Goal: Task Accomplishment & Management: Use online tool/utility

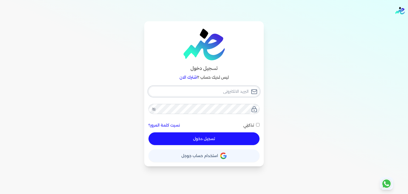
type input "[PERSON_NAME][EMAIL_ADDRESS][DOMAIN_NAME]"
click at [210, 135] on button "تسجيل دخول" at bounding box center [204, 138] width 111 height 13
checkbox input "false"
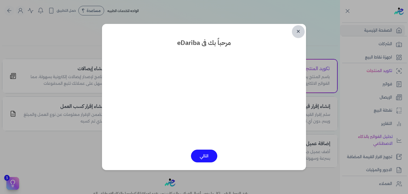
click at [297, 32] on link "✕" at bounding box center [298, 31] width 13 height 13
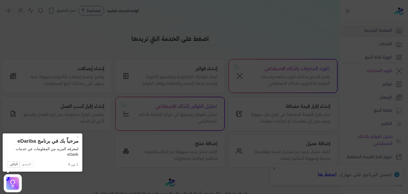
click at [314, 51] on icon at bounding box center [204, 97] width 408 height 194
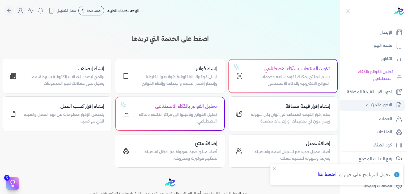
scroll to position [93, 0]
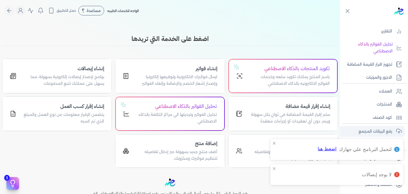
click at [383, 130] on p "رفع البيانات المجمع" at bounding box center [375, 131] width 33 height 7
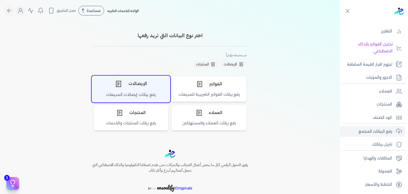
click at [136, 93] on div "رفع بيانات إيصالات المبيعات" at bounding box center [131, 97] width 78 height 10
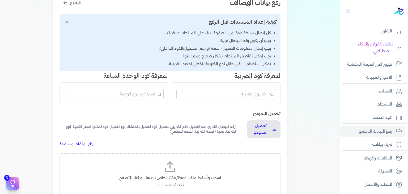
scroll to position [133, 0]
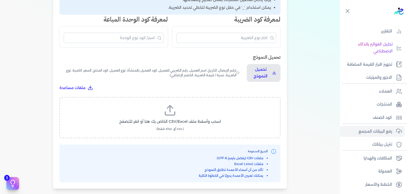
click at [183, 110] on label "اسحب وأسقط ملف CSV/Excel الخاص بك هنا أو انقر للتصفح (.csv أو .xlsx فقط)" at bounding box center [169, 117] width 207 height 27
click at [0, 0] on input "اسحب وأسقط ملف CSV/Excel الخاص بك هنا أو انقر للتصفح (.csv أو .xlsx فقط)" at bounding box center [0, 0] width 0 height 0
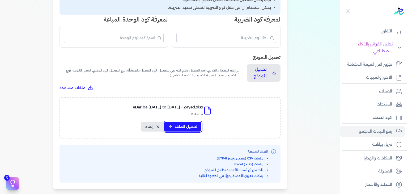
click at [195, 125] on span "تحميل الملف" at bounding box center [186, 127] width 22 height 6
select select "رقم الإيصال"
select select "أسم العميل"
select select "وصف البند"
select select "سيريال المنتج"
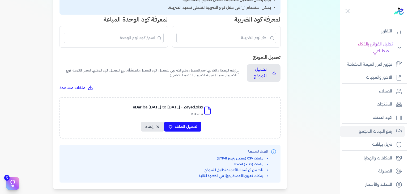
select select "السعر"
select select "الكمية"
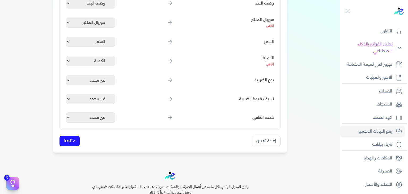
scroll to position [239, 0]
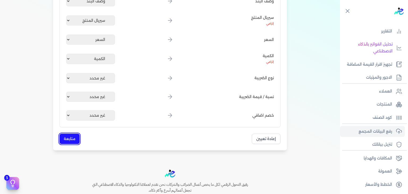
click at [75, 141] on button "متابعة" at bounding box center [70, 139] width 20 height 10
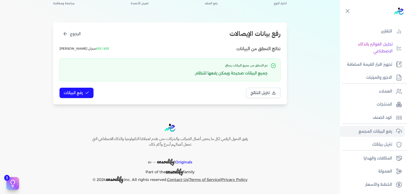
scroll to position [45, 0]
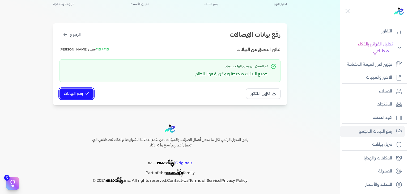
click at [69, 94] on span "رفع البيانات" at bounding box center [73, 94] width 19 height 6
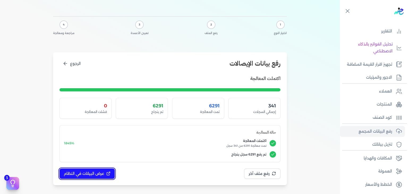
click at [84, 169] on button "عرض البيانات في النظام" at bounding box center [87, 174] width 55 height 10
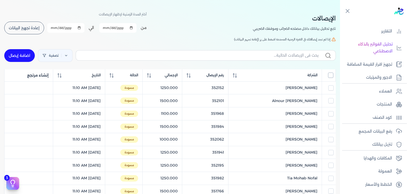
click at [330, 76] on input "All items unselected" at bounding box center [330, 75] width 5 height 5
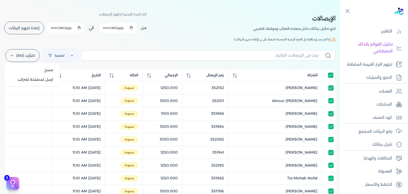
click at [24, 54] on label "اختارت (341)" at bounding box center [22, 55] width 34 height 13
click at [24, 78] on button "ارسل لمصلحة لضرائب" at bounding box center [31, 80] width 51 height 10
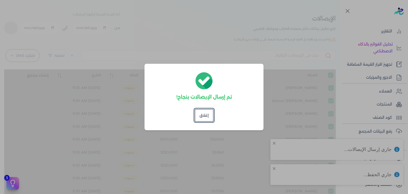
checkbox input "true"
